Goal: Information Seeking & Learning: Learn about a topic

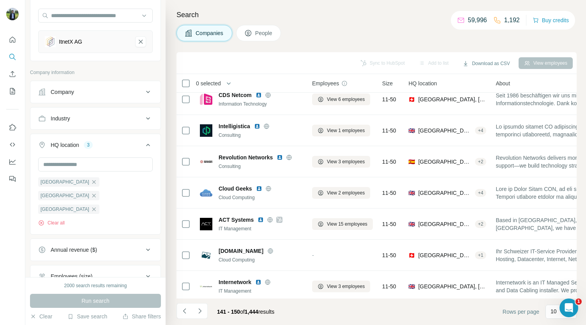
scroll to position [73, 0]
click at [203, 308] on icon "Navigate to next page" at bounding box center [200, 311] width 8 height 8
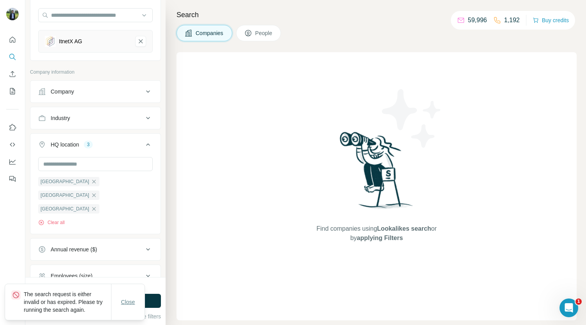
click at [122, 303] on span "Close" at bounding box center [128, 302] width 14 height 8
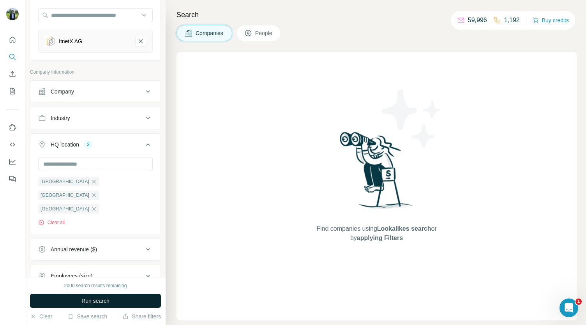
click at [124, 301] on button "Run search" at bounding box center [95, 301] width 131 height 14
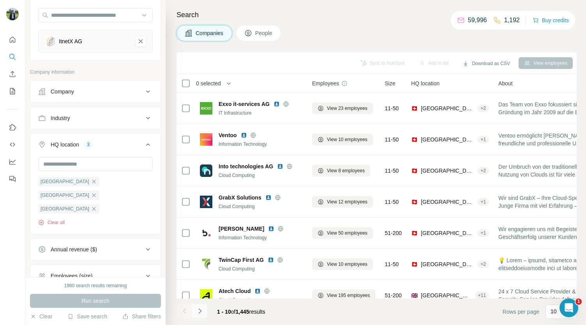
click at [205, 310] on button "Navigate to next page" at bounding box center [200, 311] width 16 height 16
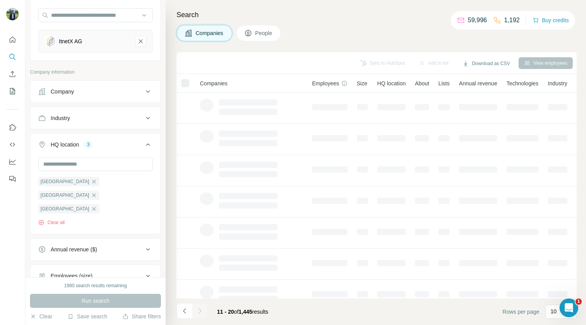
click at [205, 310] on div at bounding box center [200, 311] width 16 height 16
click at [205, 311] on button "Navigate to next page" at bounding box center [200, 311] width 16 height 16
click at [205, 311] on div at bounding box center [200, 311] width 16 height 16
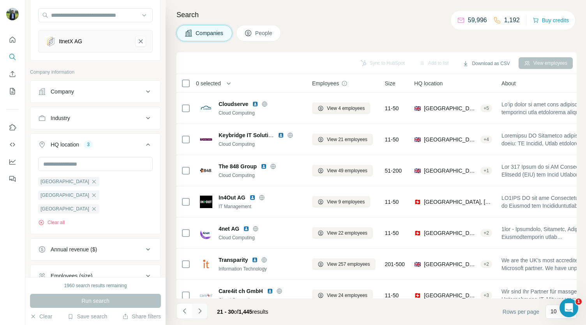
click at [205, 311] on button "Navigate to next page" at bounding box center [200, 311] width 16 height 16
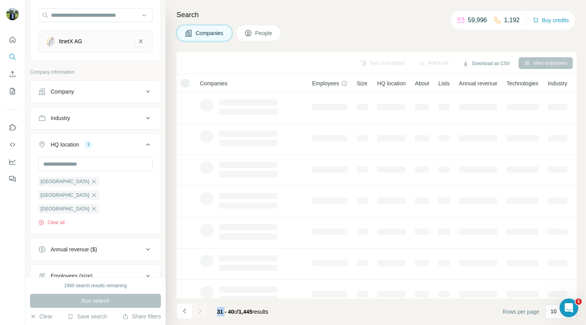
click at [205, 311] on div at bounding box center [200, 311] width 16 height 16
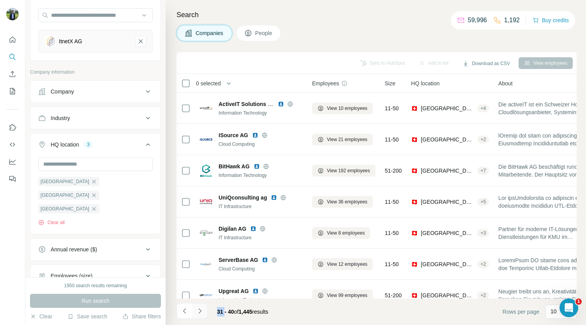
click at [205, 311] on button "Navigate to next page" at bounding box center [200, 311] width 16 height 16
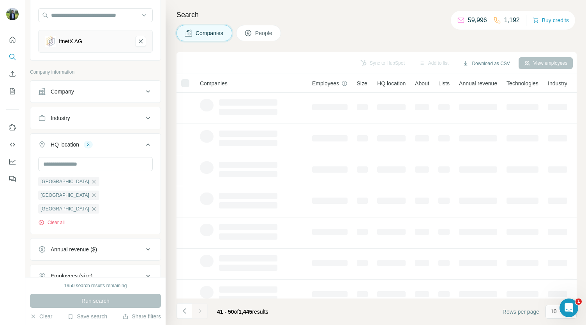
click at [205, 311] on div at bounding box center [200, 311] width 16 height 16
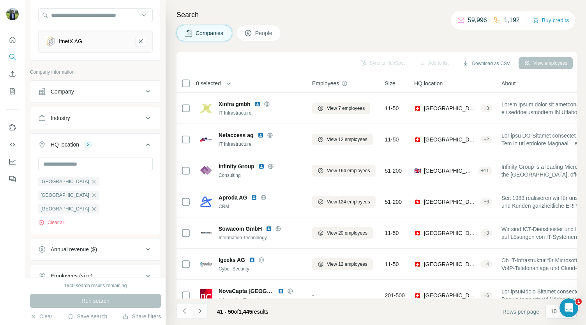
click at [205, 311] on button "Navigate to next page" at bounding box center [200, 311] width 16 height 16
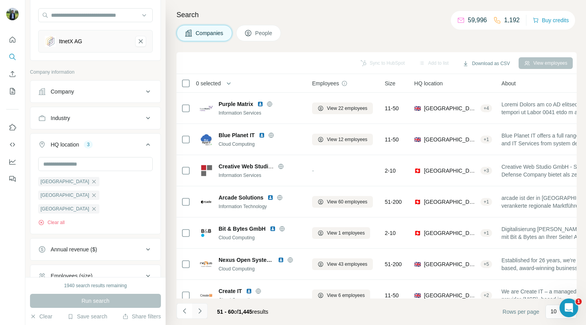
click at [205, 311] on button "Navigate to next page" at bounding box center [200, 311] width 16 height 16
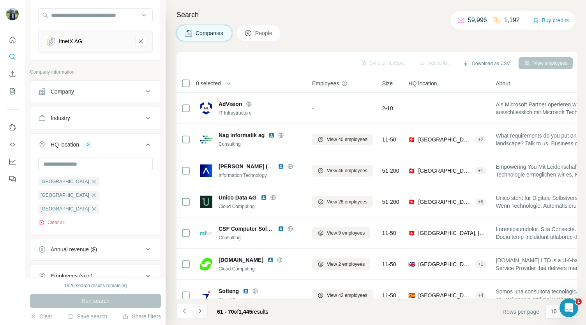
click at [205, 311] on button "Navigate to next page" at bounding box center [200, 311] width 16 height 16
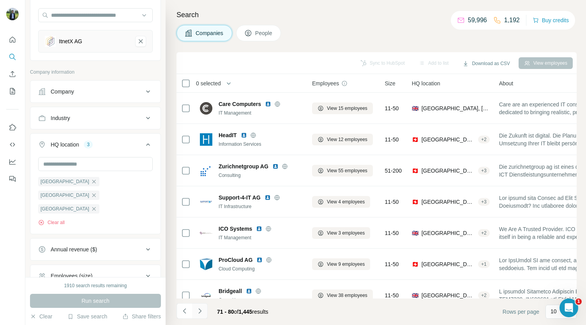
click at [205, 313] on button "Navigate to next page" at bounding box center [200, 311] width 16 height 16
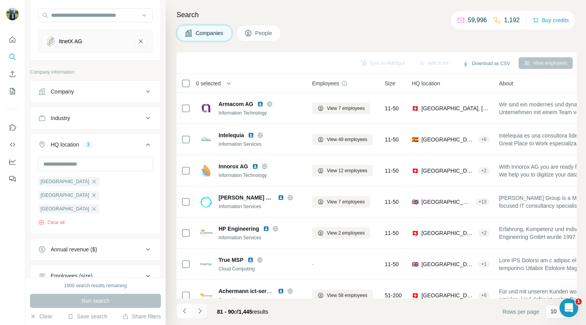
click at [205, 313] on button "Navigate to next page" at bounding box center [200, 311] width 16 height 16
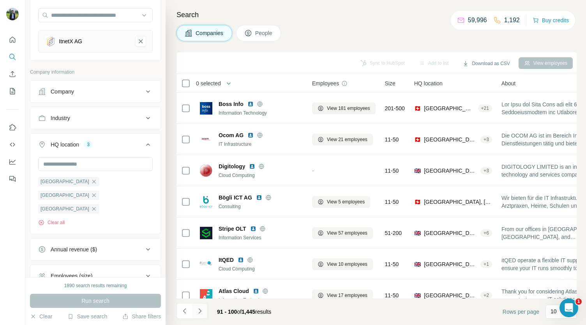
click at [205, 313] on button "Navigate to next page" at bounding box center [200, 311] width 16 height 16
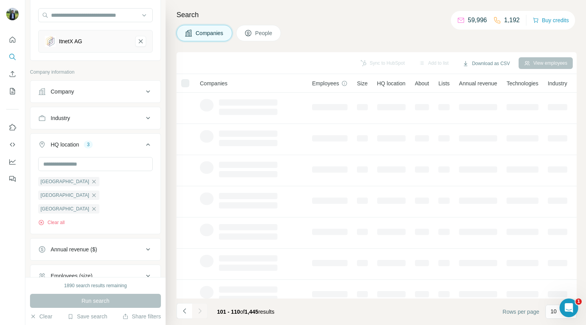
click at [205, 313] on div at bounding box center [200, 311] width 16 height 16
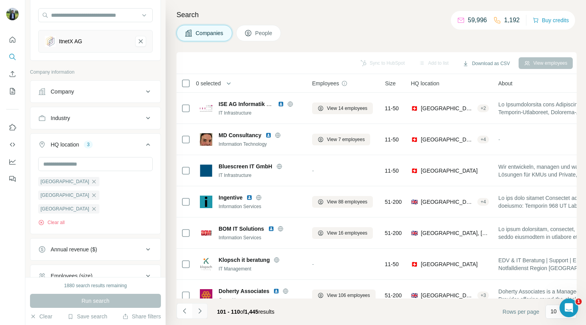
click at [205, 313] on button "Navigate to next page" at bounding box center [200, 311] width 16 height 16
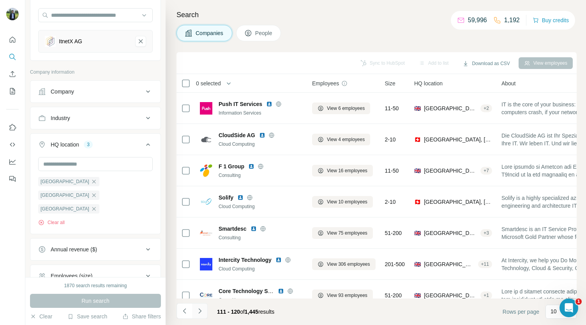
click at [205, 313] on button "Navigate to next page" at bounding box center [200, 311] width 16 height 16
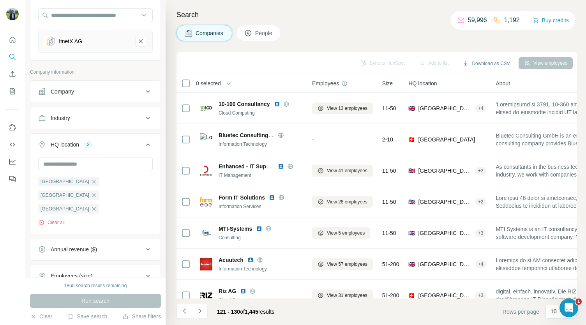
click at [205, 313] on button "Navigate to next page" at bounding box center [200, 311] width 16 height 16
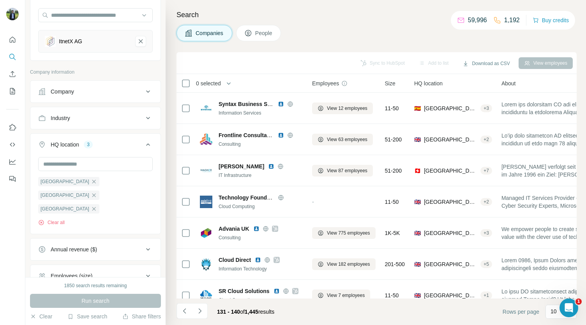
click at [205, 313] on button "Navigate to next page" at bounding box center [200, 311] width 16 height 16
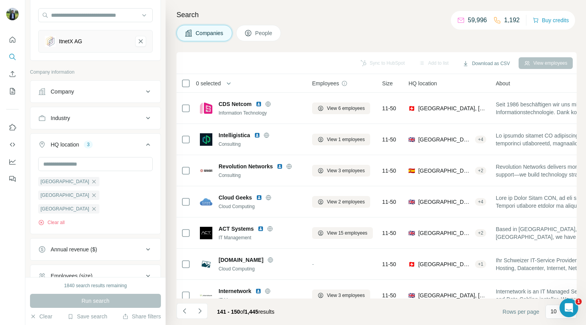
click at [205, 313] on button "Navigate to next page" at bounding box center [200, 311] width 16 height 16
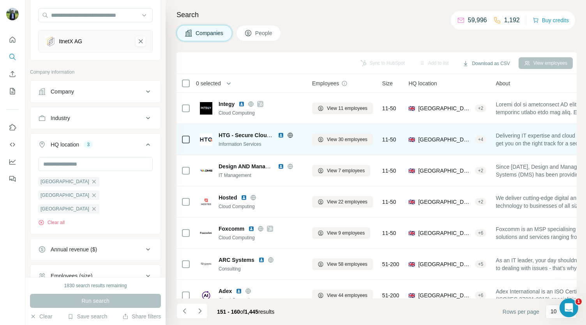
click at [280, 135] on img at bounding box center [281, 135] width 6 height 6
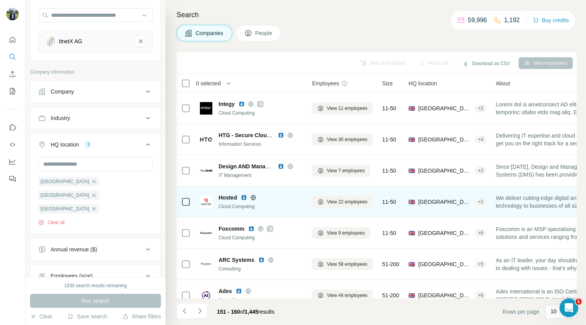
click at [265, 203] on div "Cloud Computing" at bounding box center [260, 206] width 84 height 7
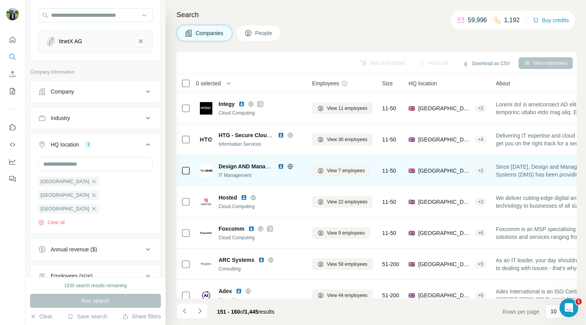
click at [280, 168] on img at bounding box center [281, 166] width 6 height 6
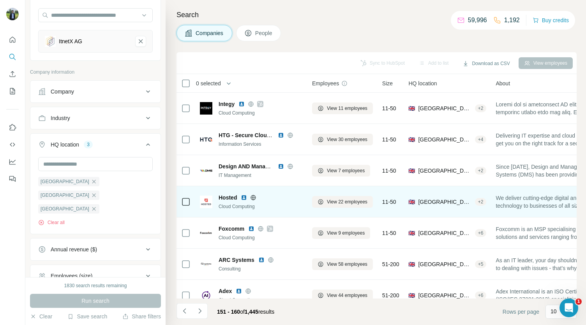
scroll to position [39, 0]
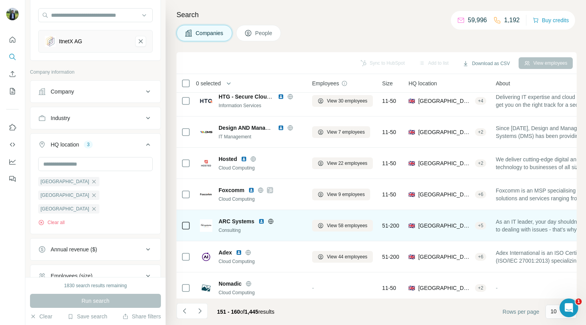
click at [261, 219] on img at bounding box center [261, 221] width 6 height 6
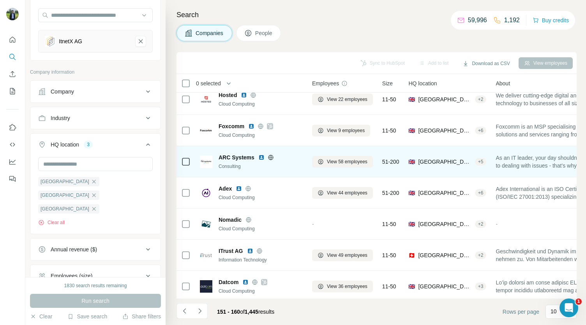
scroll to position [103, 0]
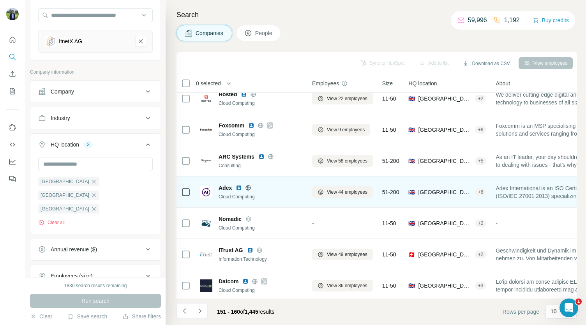
click at [239, 187] on img at bounding box center [239, 188] width 6 height 6
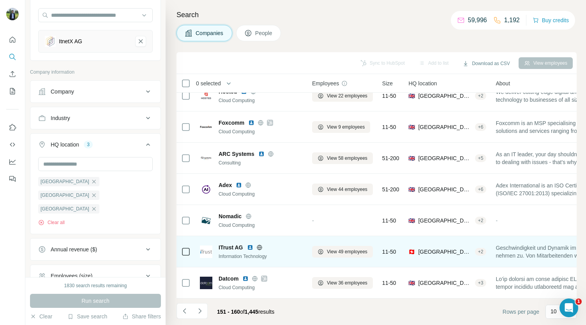
click at [252, 244] on img at bounding box center [250, 247] width 6 height 6
